Goal: Task Accomplishment & Management: Manage account settings

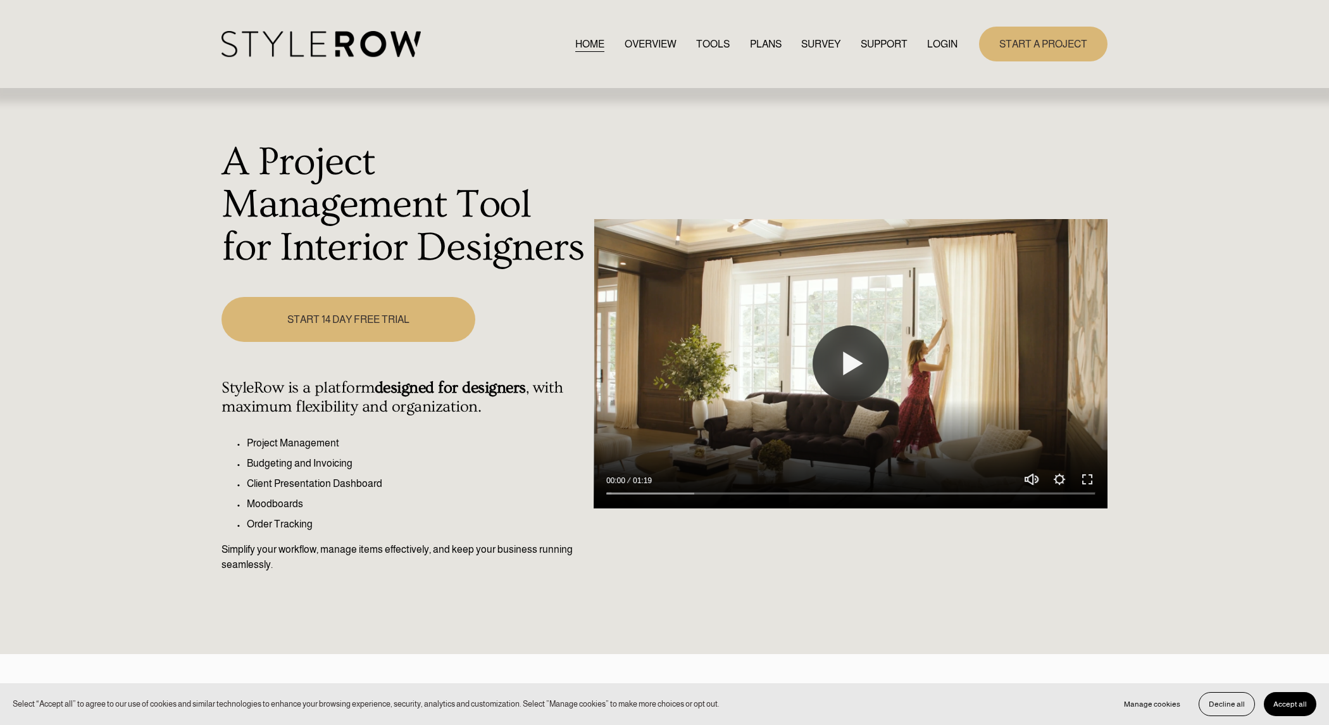
click at [940, 47] on link "LOGIN" at bounding box center [942, 43] width 30 height 17
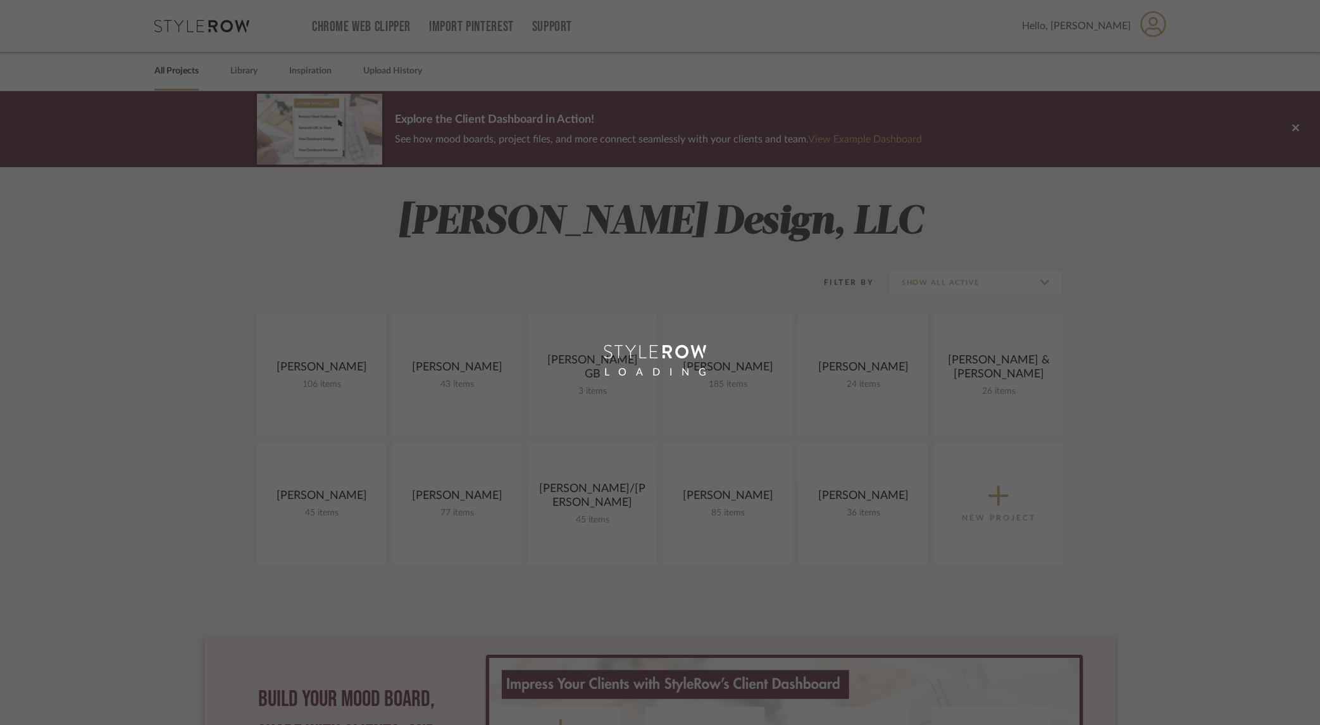
scroll to position [1, 0]
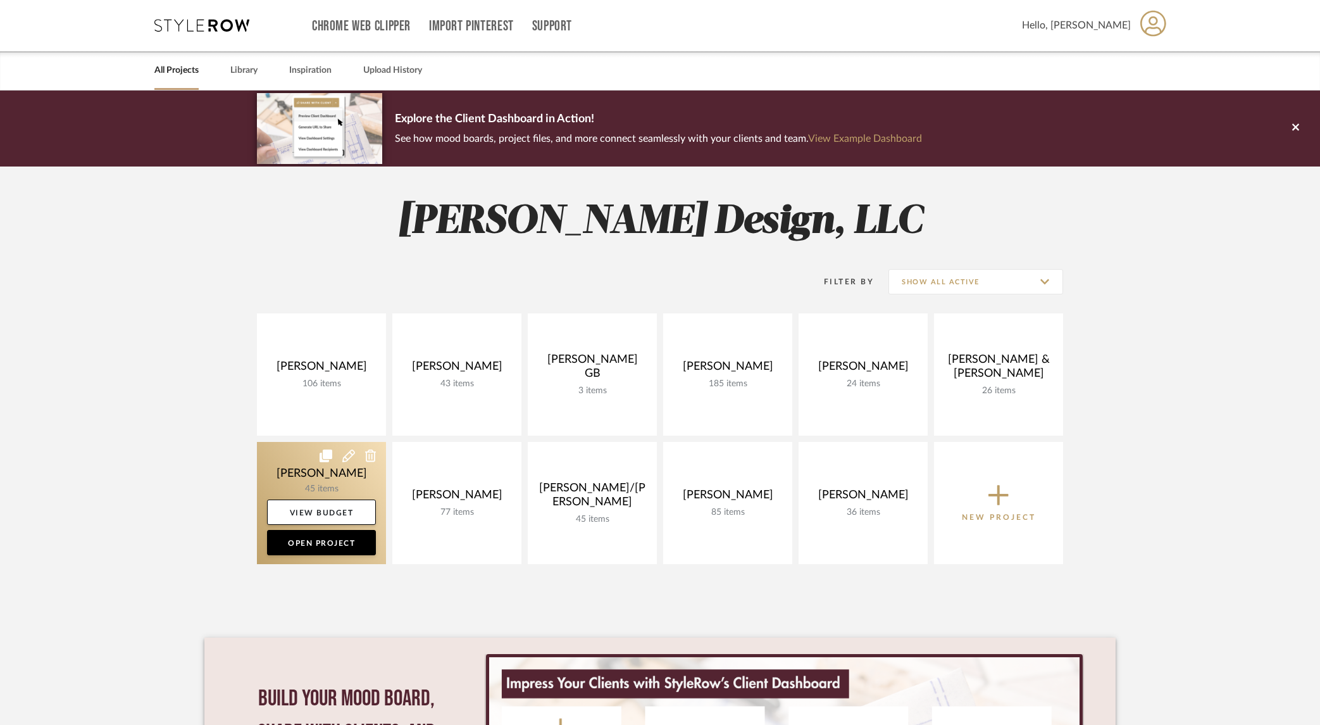
click at [308, 482] on link at bounding box center [321, 503] width 129 height 122
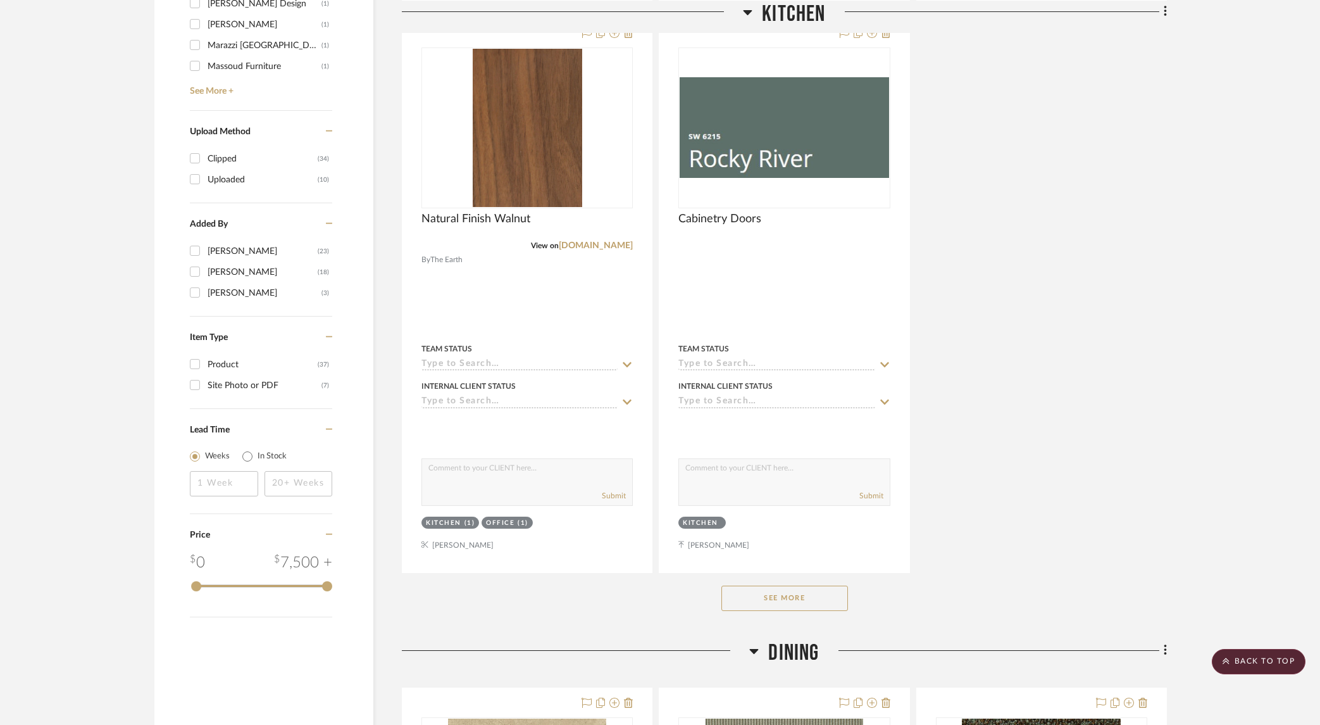
scroll to position [1539, 0]
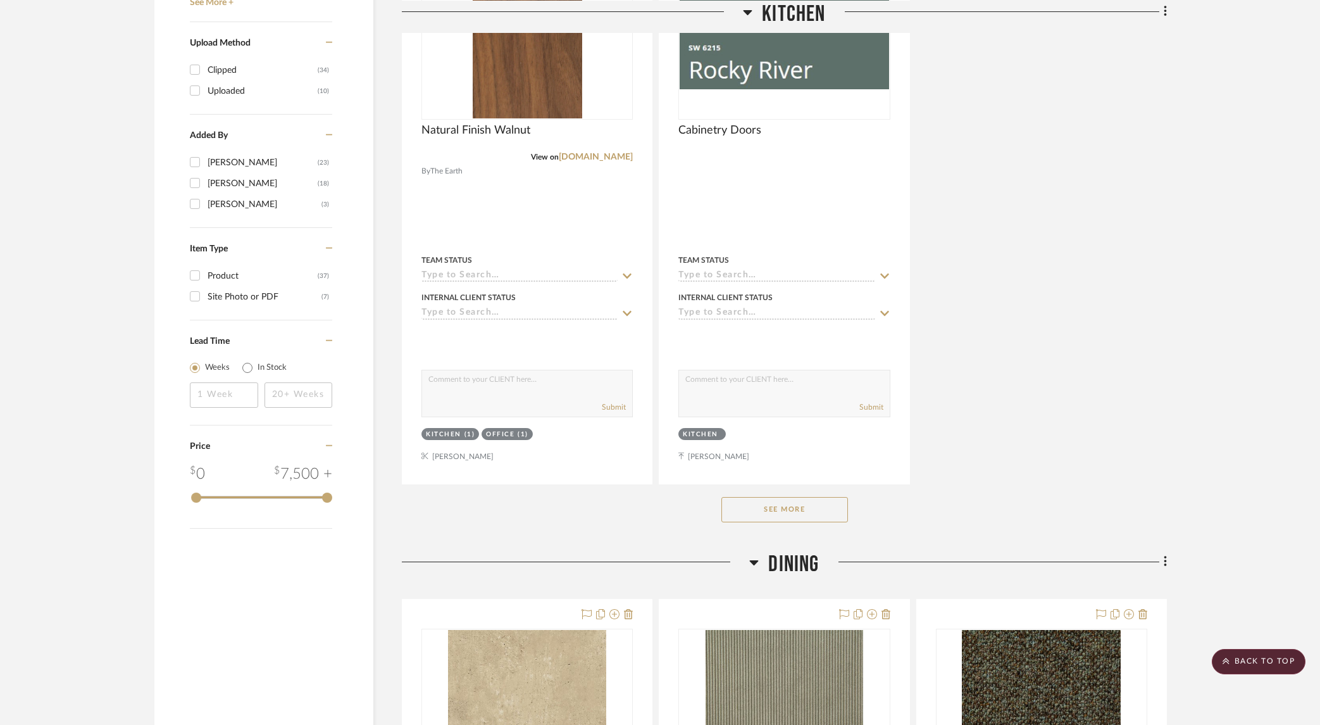
click at [756, 514] on button "See More" at bounding box center [785, 509] width 127 height 25
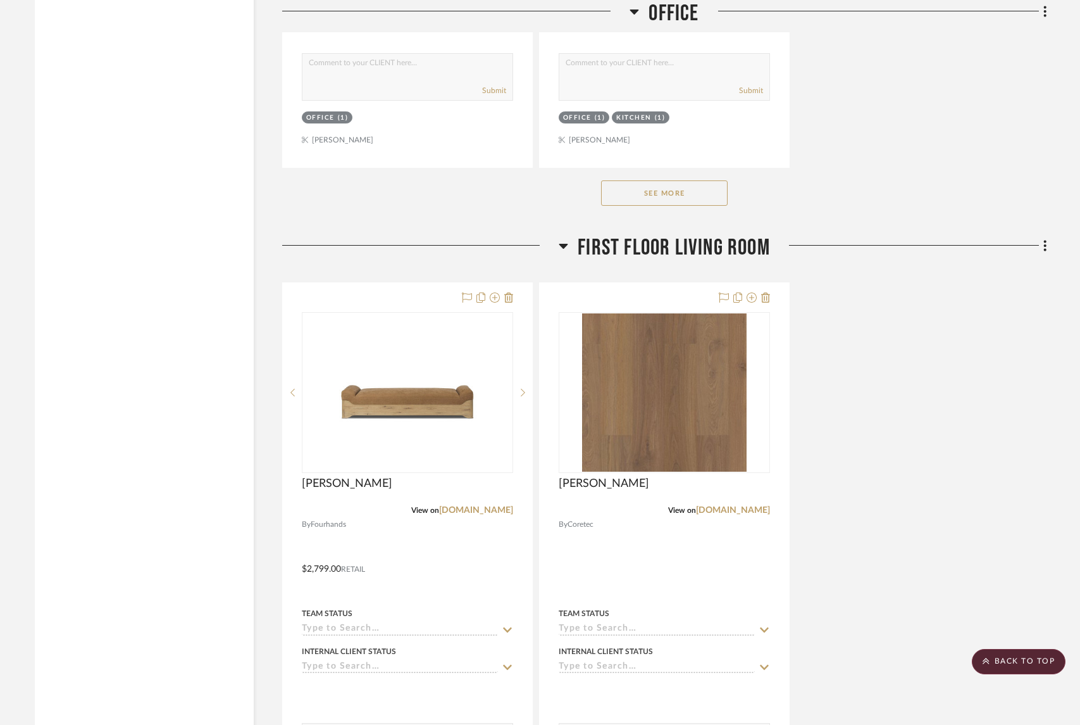
scroll to position [4270, 0]
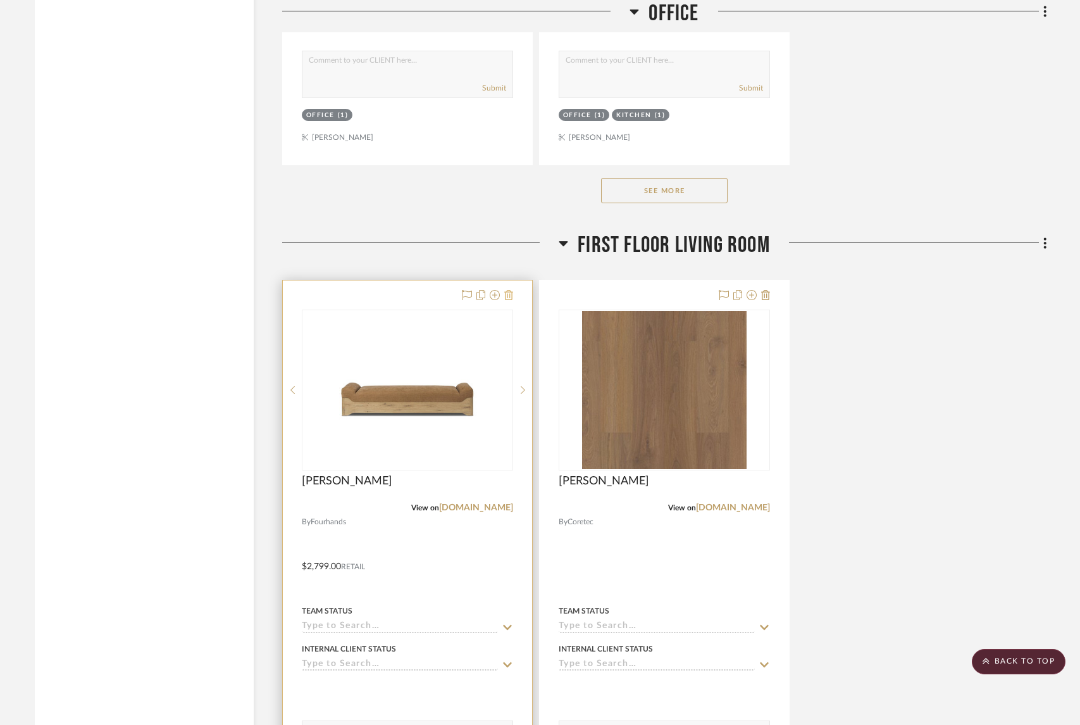
click at [511, 290] on icon at bounding box center [508, 295] width 9 height 10
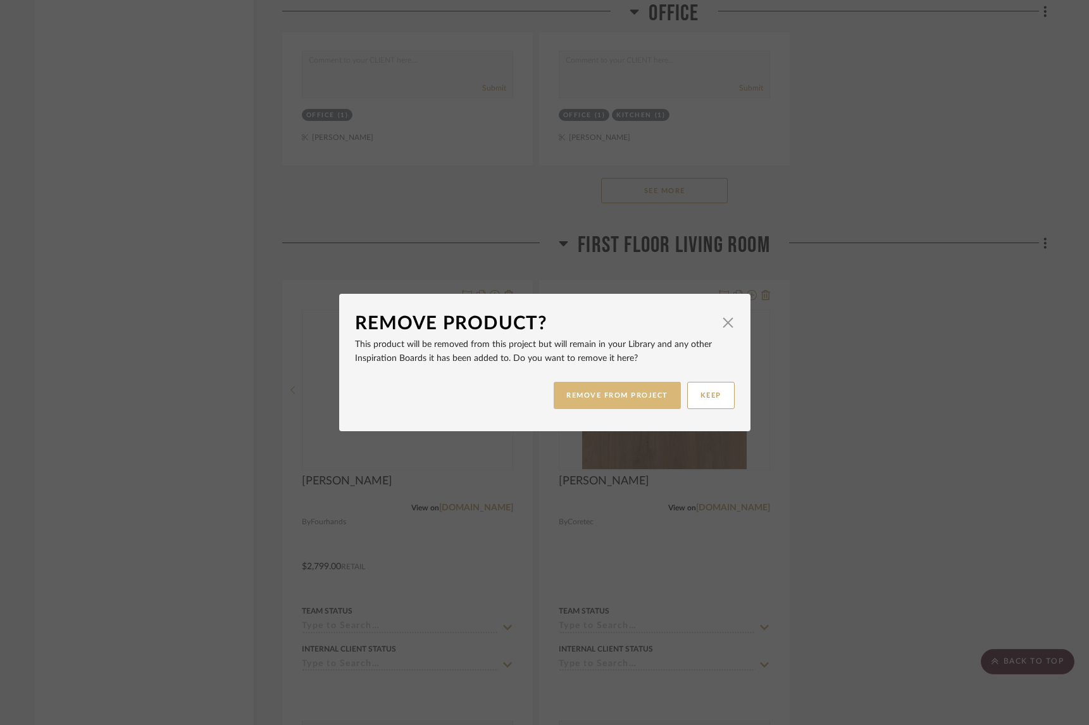
click at [599, 396] on button "REMOVE FROM PROJECT" at bounding box center [617, 395] width 127 height 27
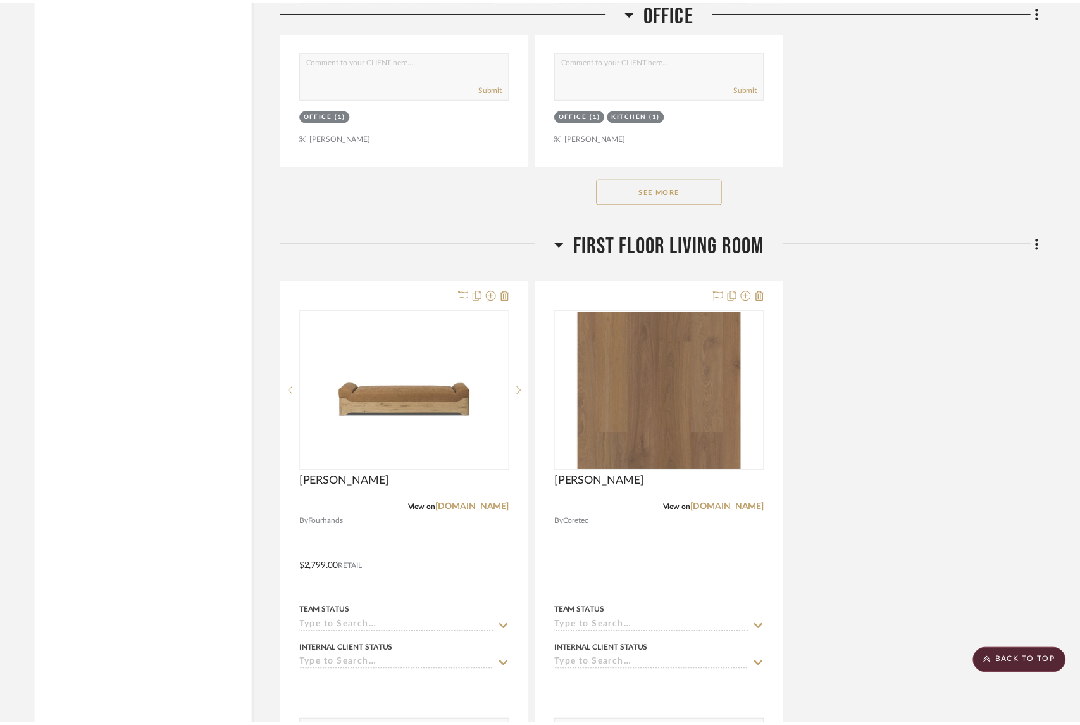
scroll to position [4270, 0]
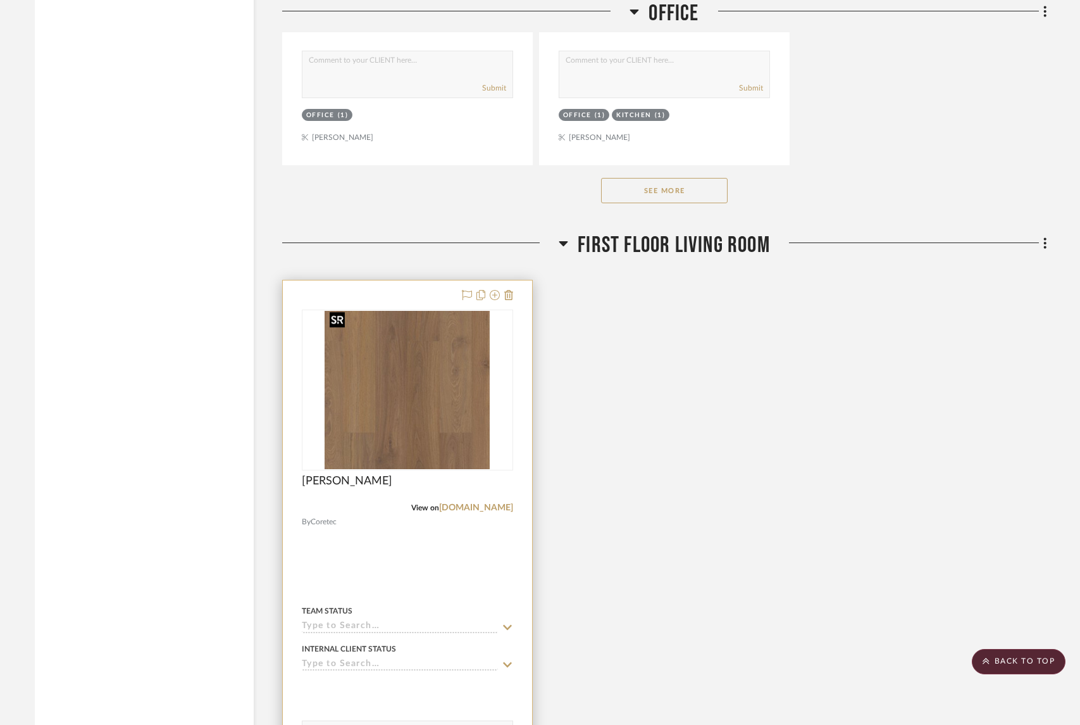
drag, startPoint x: 445, startPoint y: 360, endPoint x: 531, endPoint y: 347, distance: 86.9
click at [445, 360] on img "0" at bounding box center [407, 390] width 165 height 158
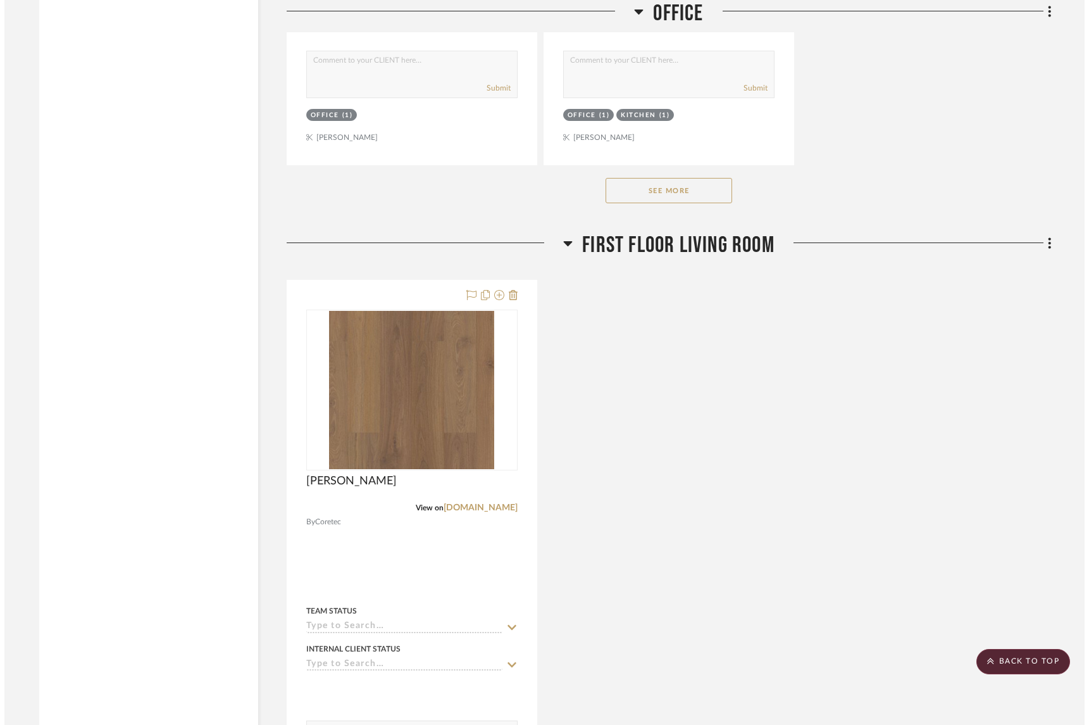
scroll to position [0, 0]
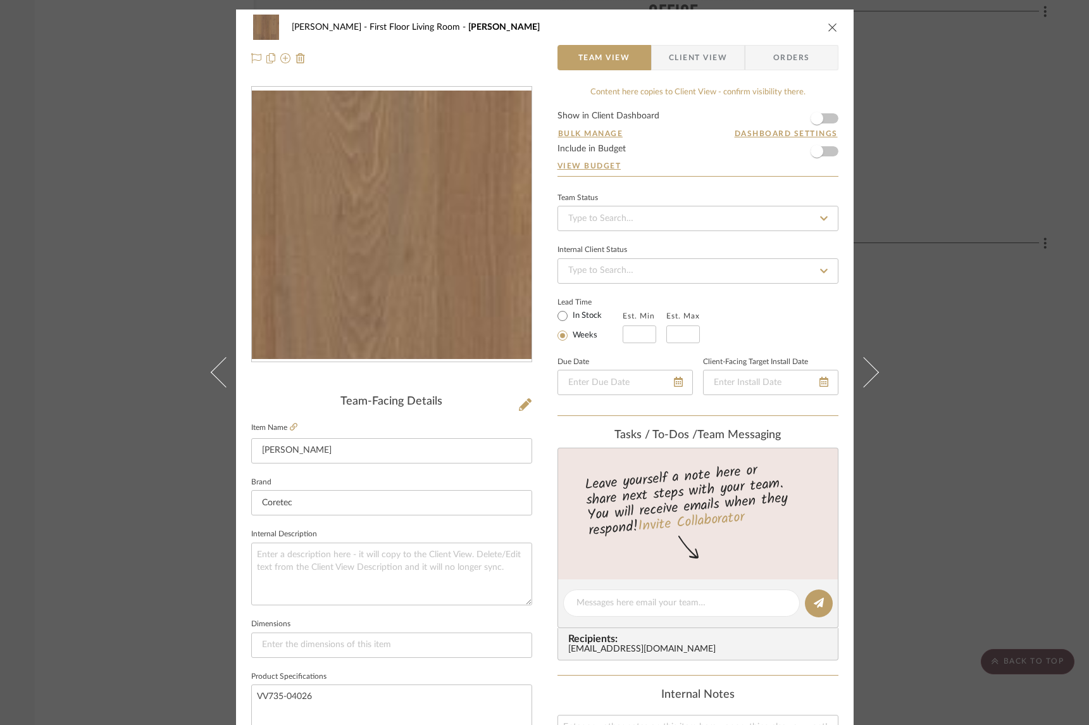
click at [480, 251] on img "0" at bounding box center [392, 225] width 280 height 268
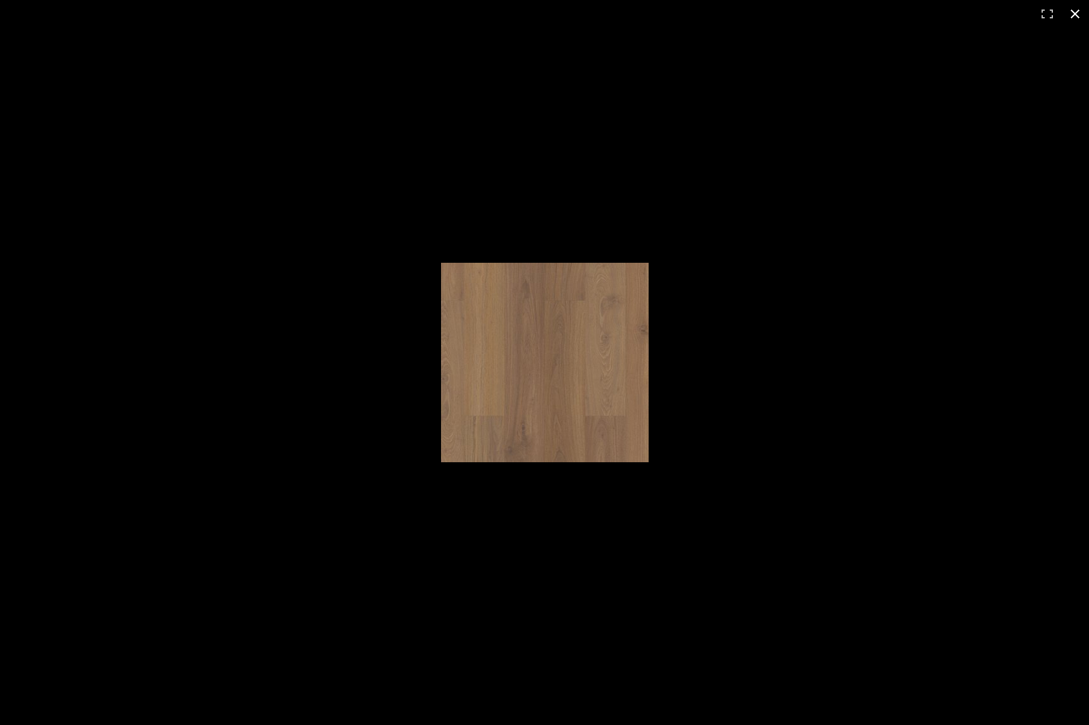
click at [515, 102] on div at bounding box center [544, 362] width 1089 height 725
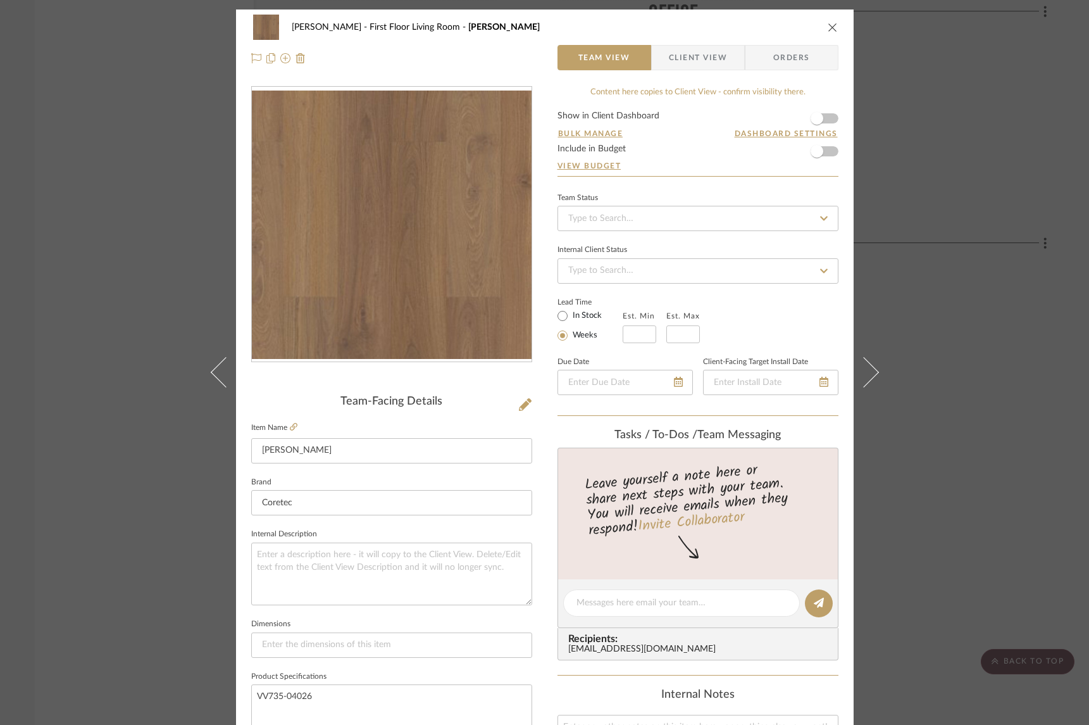
click at [828, 28] on icon "close" at bounding box center [833, 27] width 10 height 10
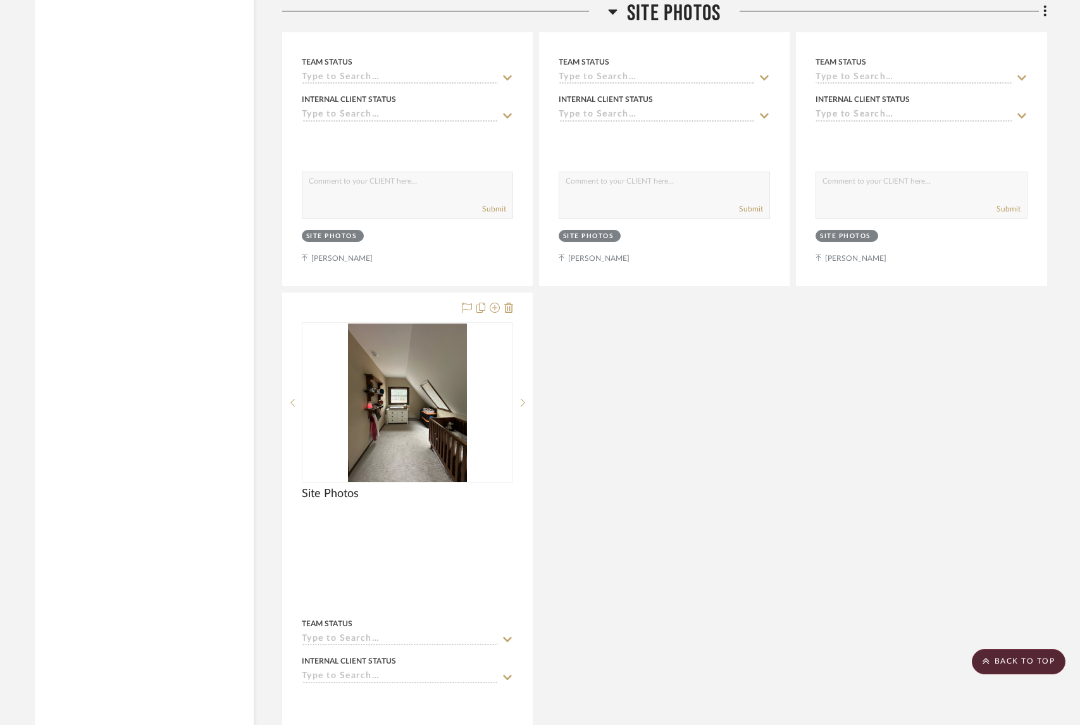
scroll to position [9767, 0]
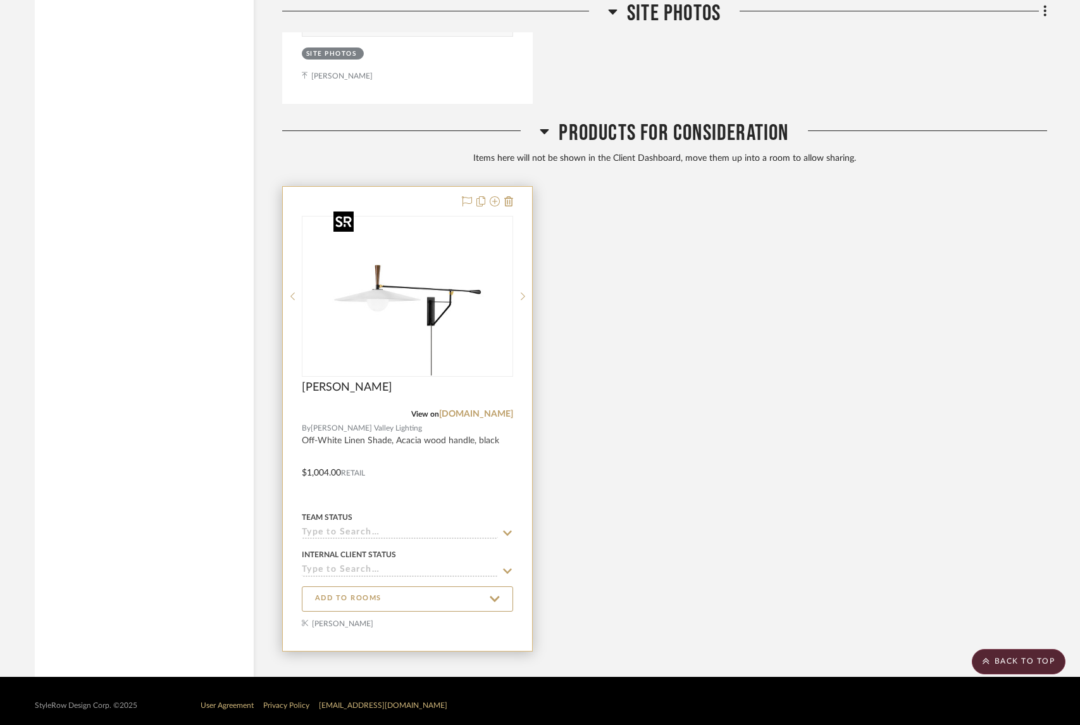
click at [474, 272] on img "0" at bounding box center [408, 296] width 158 height 158
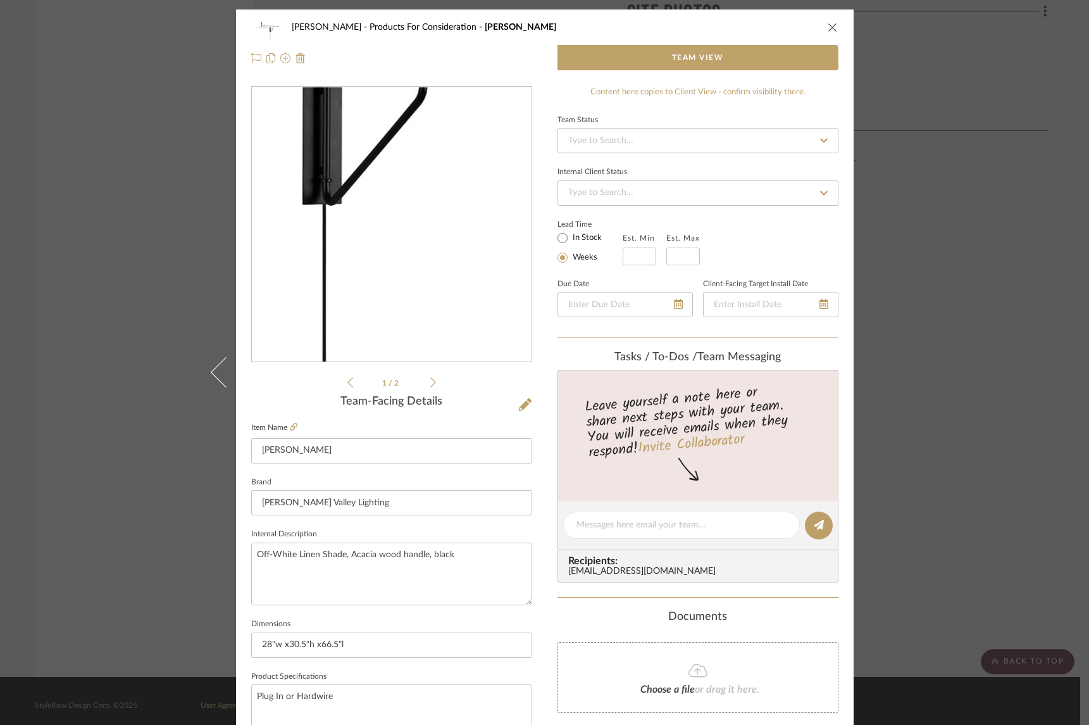
click at [451, 282] on img "0" at bounding box center [391, 224] width 275 height 275
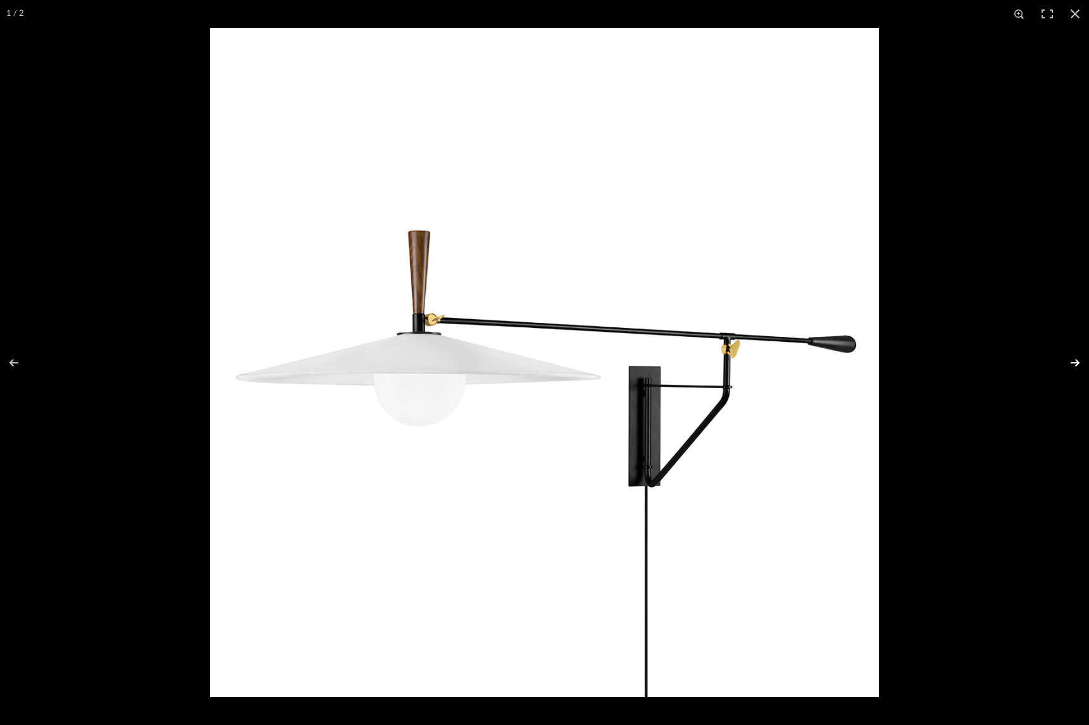
click at [1078, 361] on button at bounding box center [1067, 362] width 44 height 63
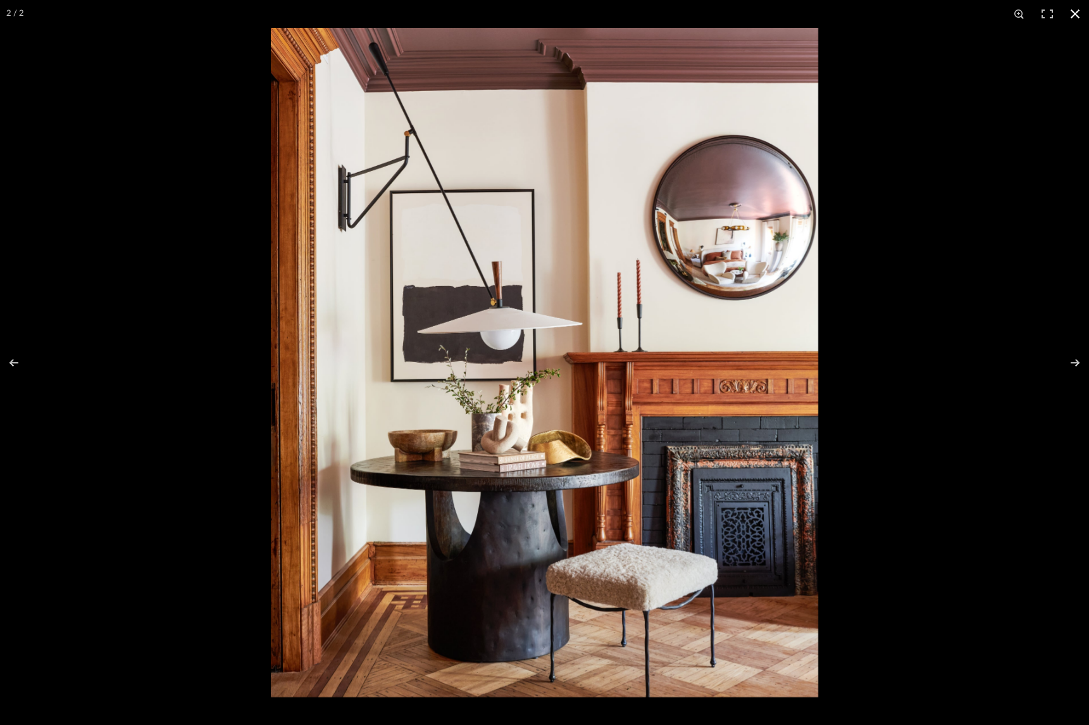
click at [967, 272] on div at bounding box center [815, 390] width 1089 height 725
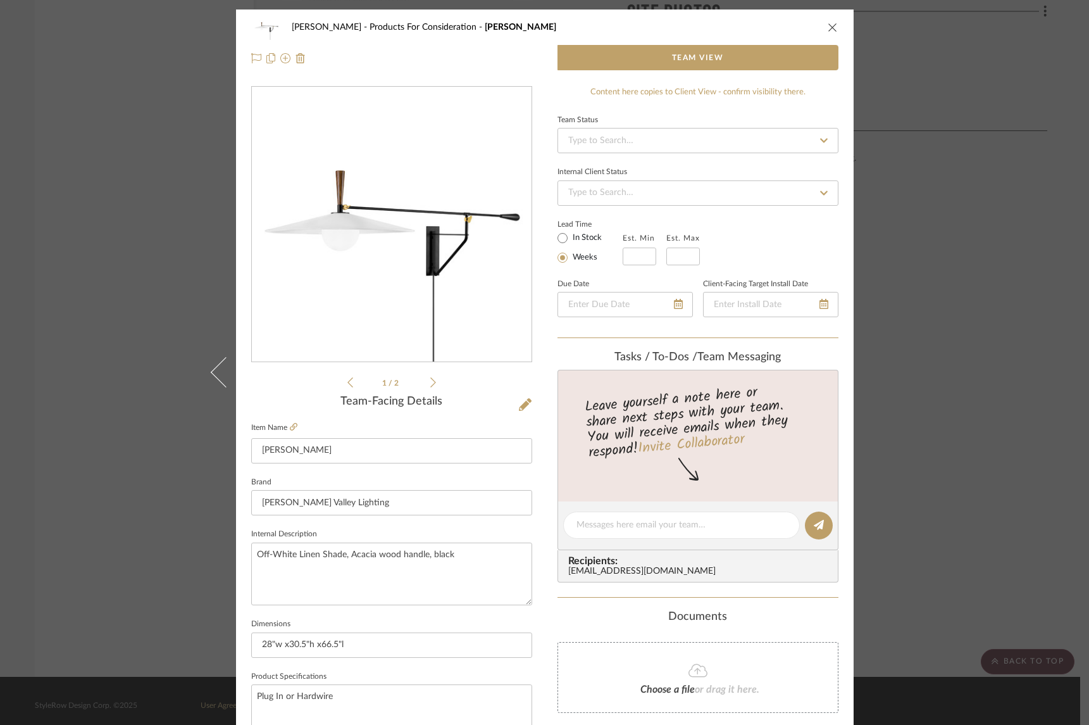
click at [973, 279] on div "O'Connor, Lizzy Products For Consideration Duarte Team View 1 / 2 Team-Facing D…" at bounding box center [544, 362] width 1089 height 725
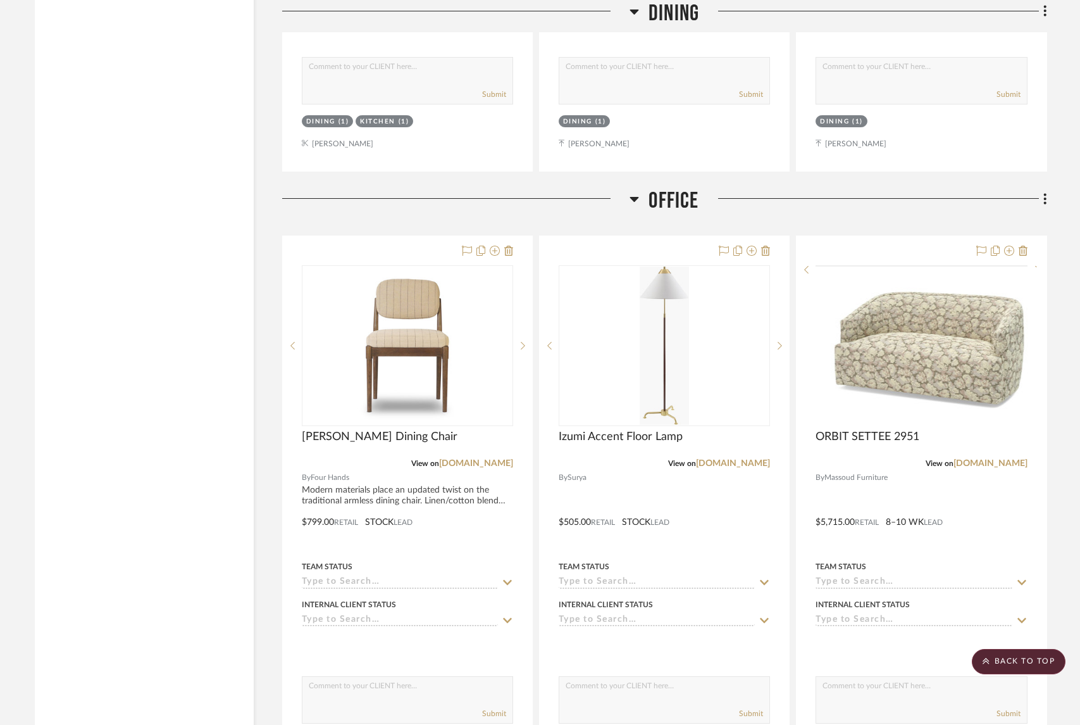
scroll to position [2519, 0]
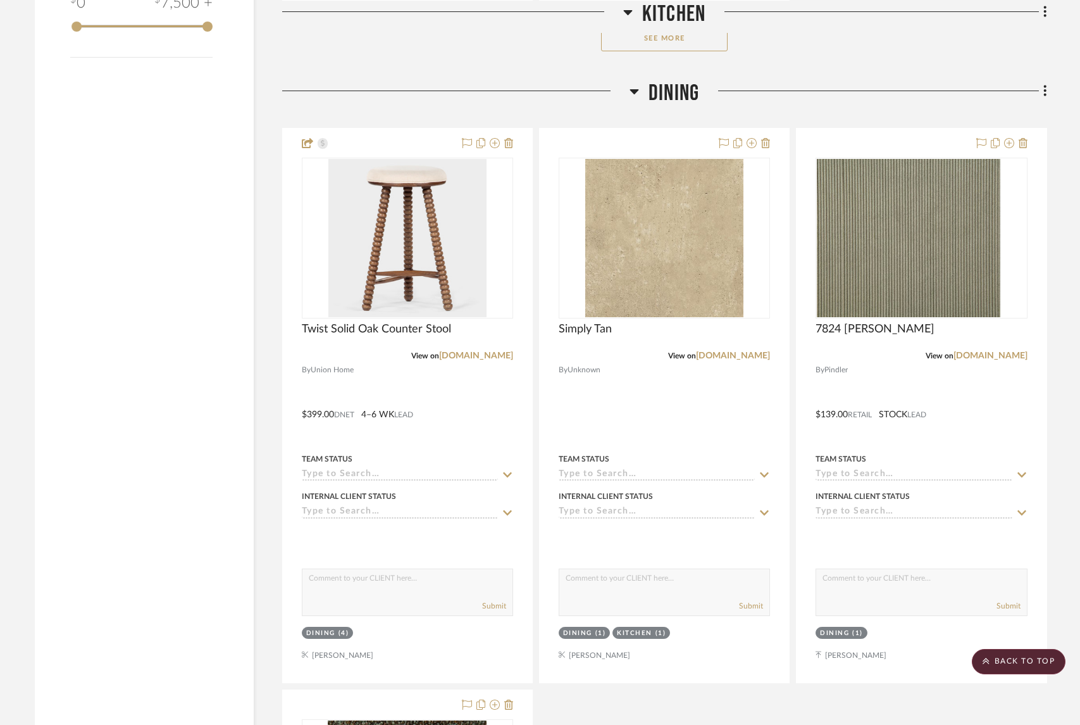
scroll to position [2014, 0]
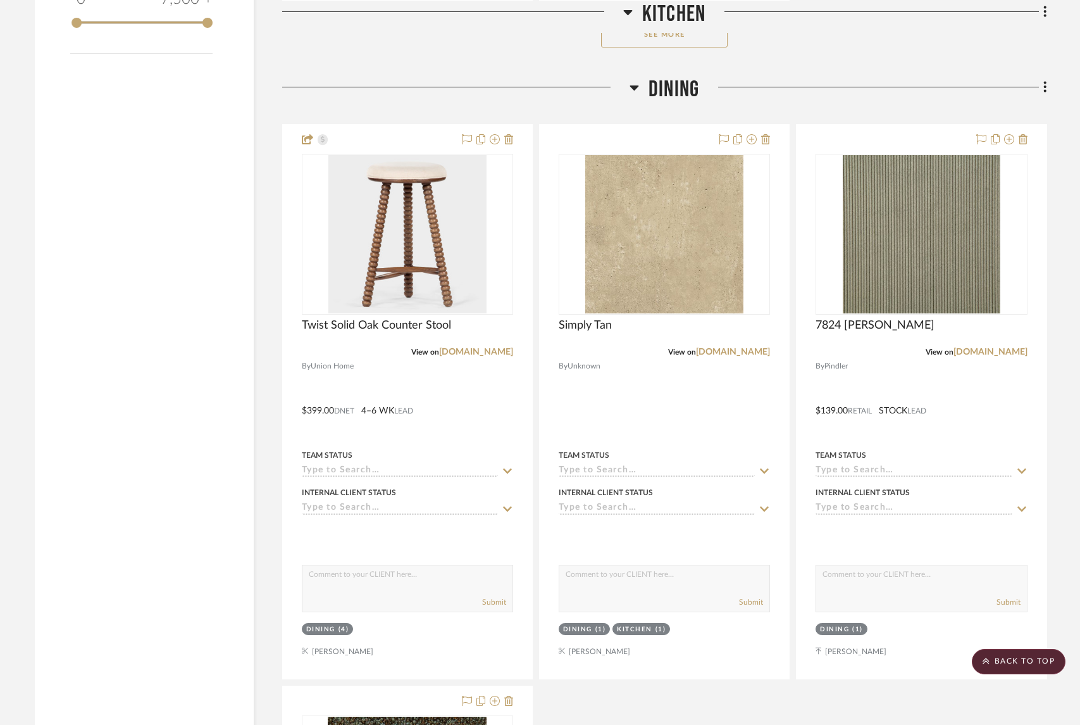
click at [635, 85] on icon at bounding box center [634, 87] width 9 height 5
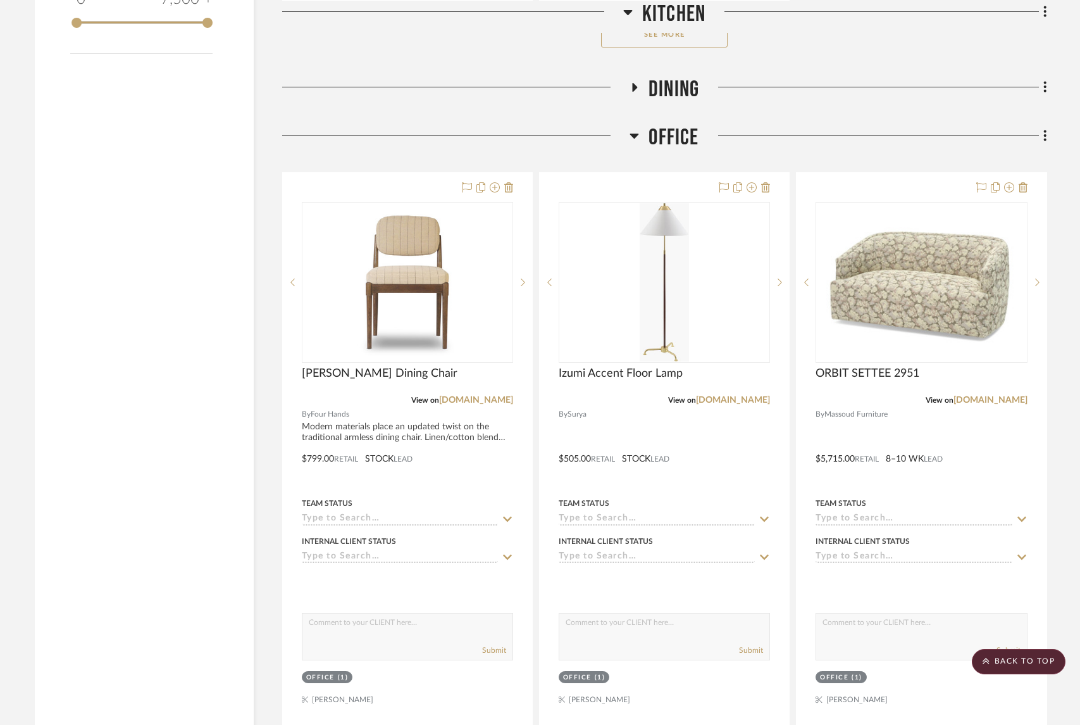
click at [637, 134] on icon at bounding box center [634, 136] width 9 height 5
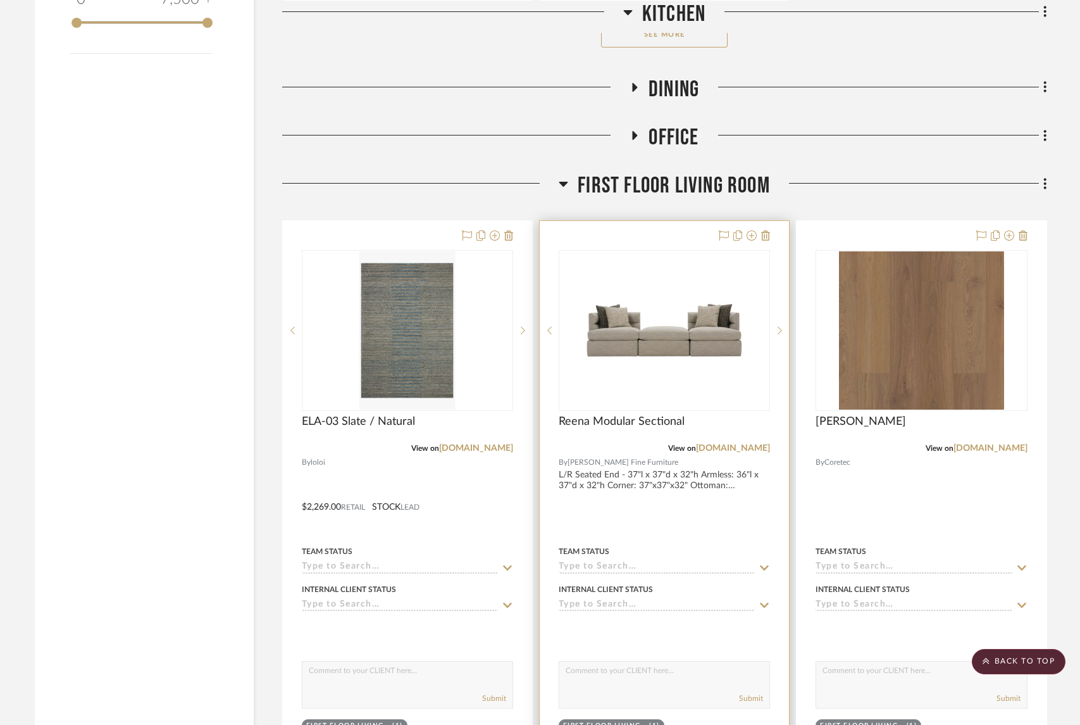
click at [656, 484] on div at bounding box center [664, 498] width 249 height 554
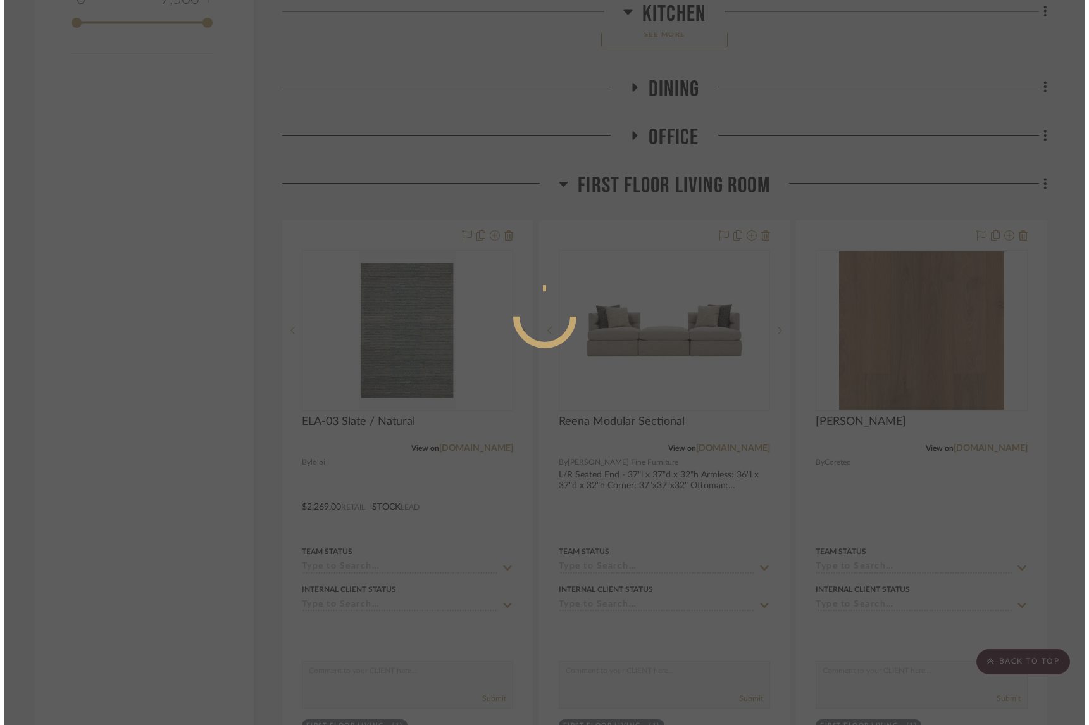
scroll to position [0, 0]
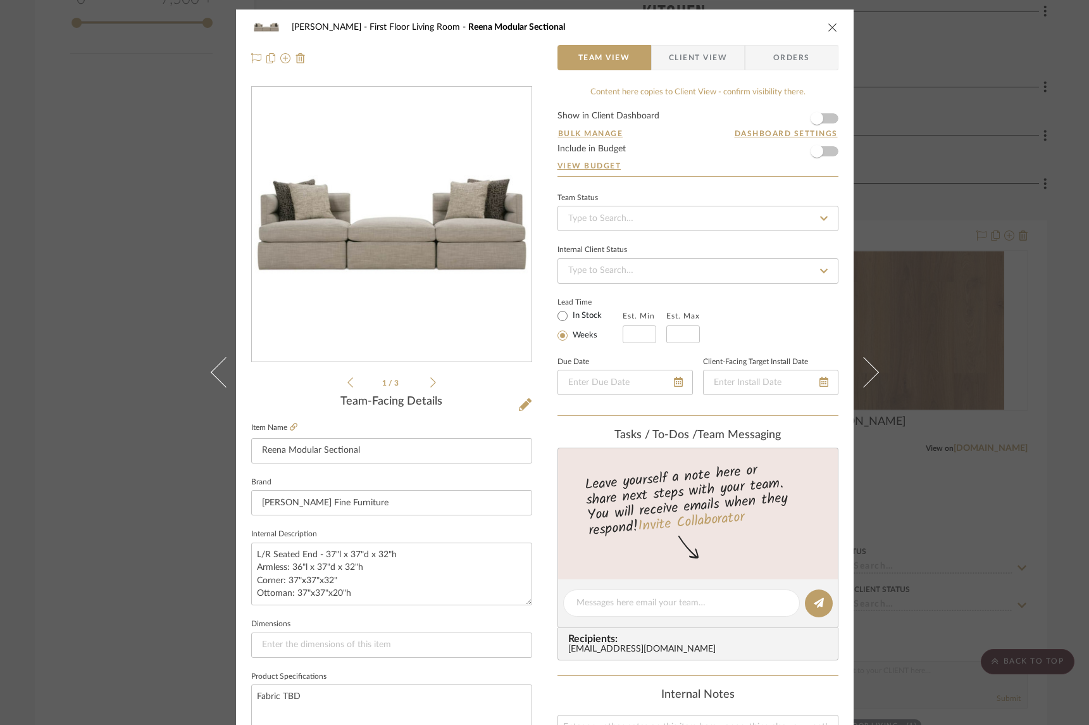
drag, startPoint x: 9, startPoint y: 153, endPoint x: 45, endPoint y: 153, distance: 35.4
click at [19, 153] on div "O'Connor, Lizzy First Floor Living Room Reena Modular Sectional Team View Clien…" at bounding box center [544, 362] width 1089 height 725
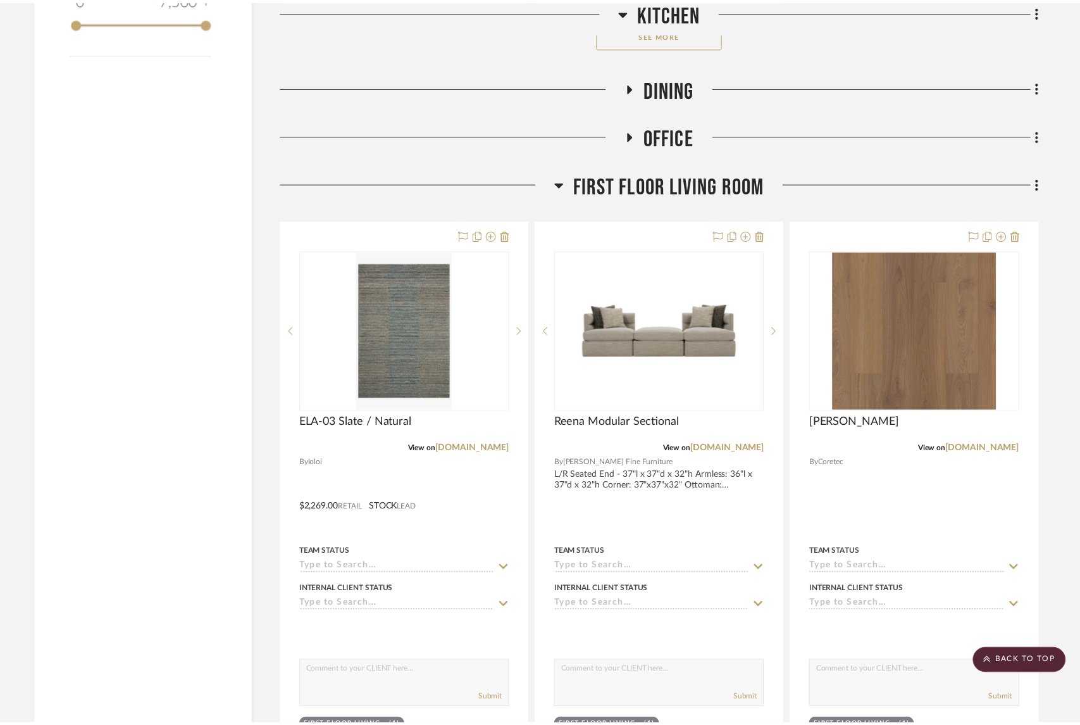
scroll to position [2014, 0]
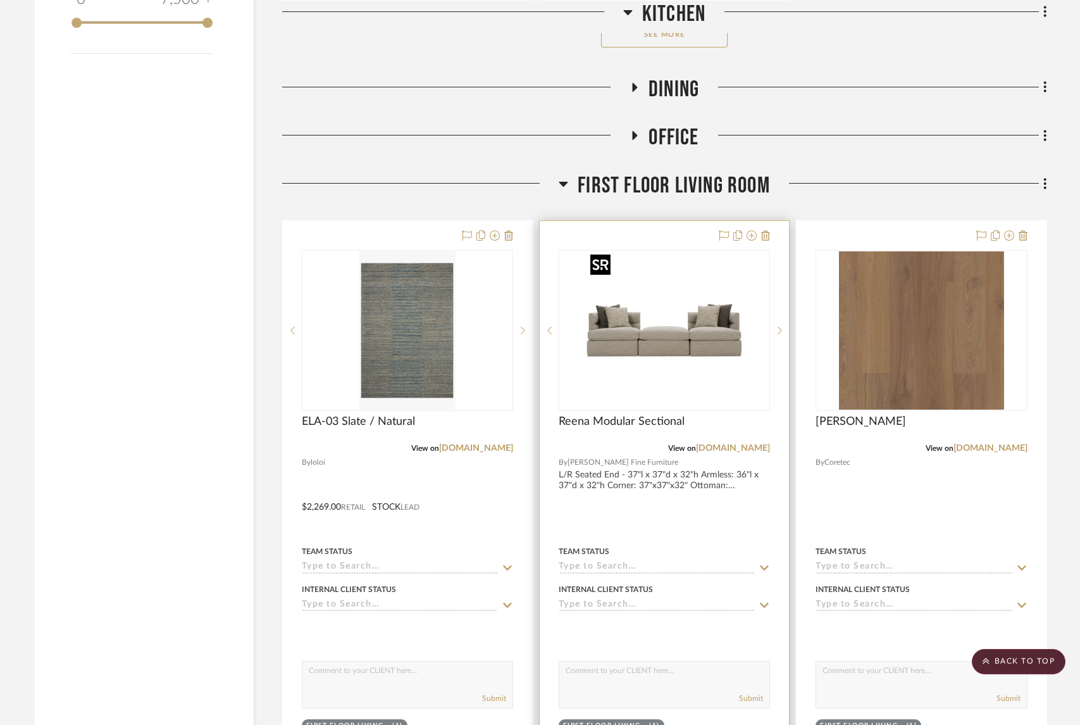
click at [675, 338] on img "0" at bounding box center [664, 330] width 158 height 158
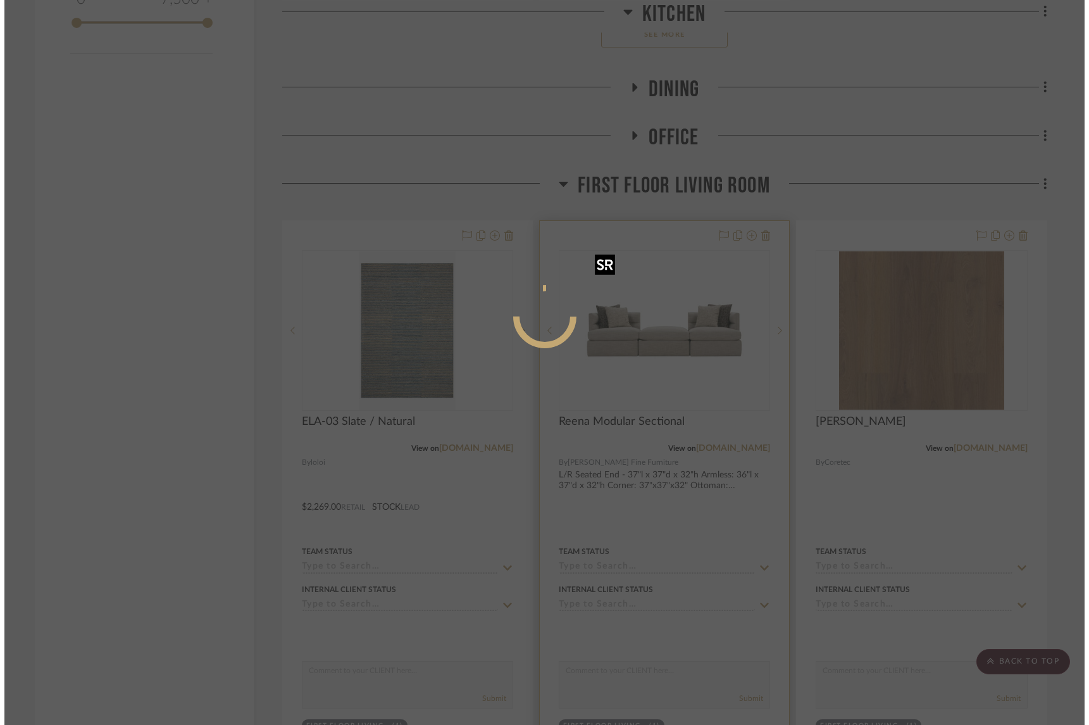
scroll to position [0, 0]
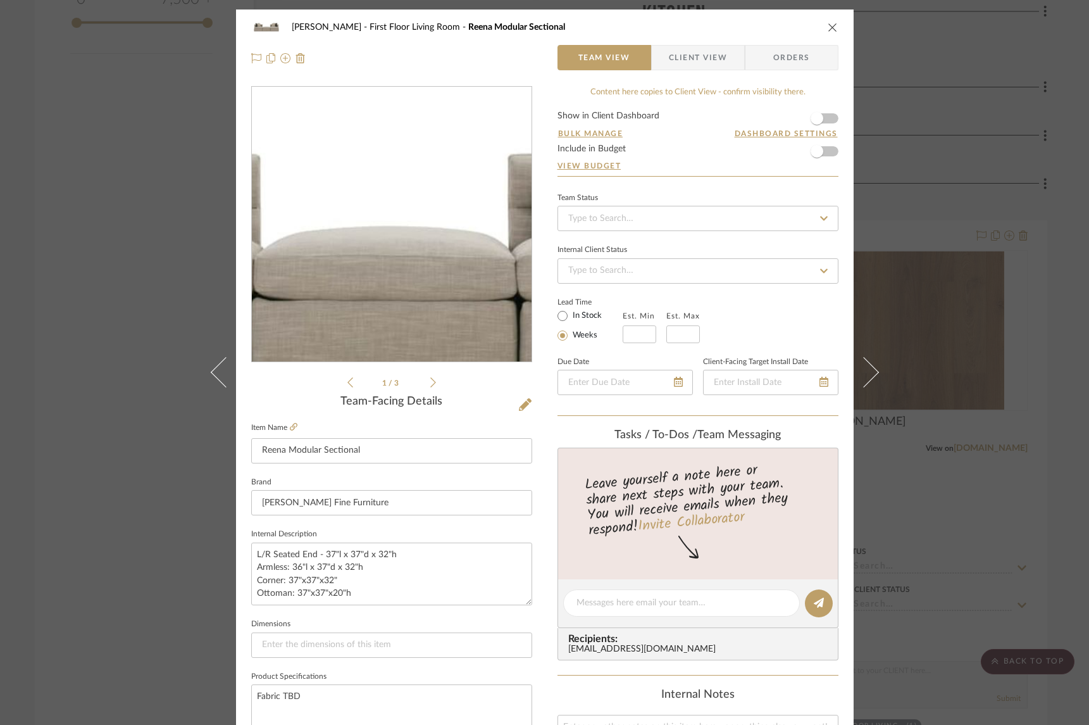
click at [389, 216] on img "0" at bounding box center [391, 224] width 275 height 275
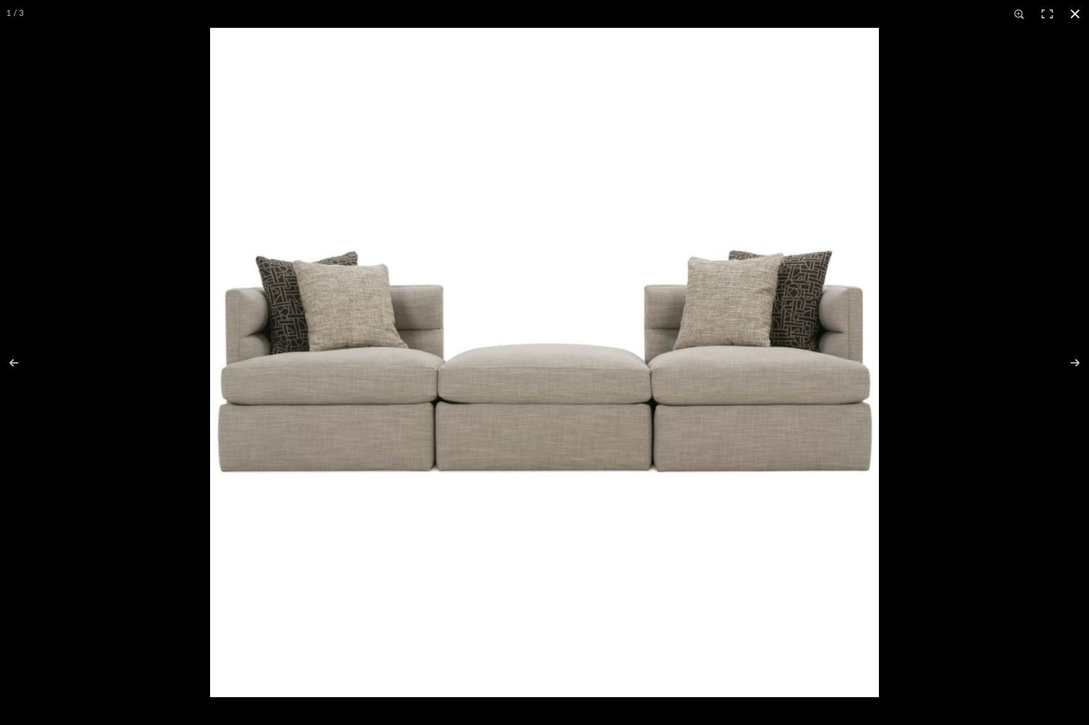
click at [1022, 37] on div at bounding box center [754, 390] width 1089 height 725
